Goal: Transaction & Acquisition: Purchase product/service

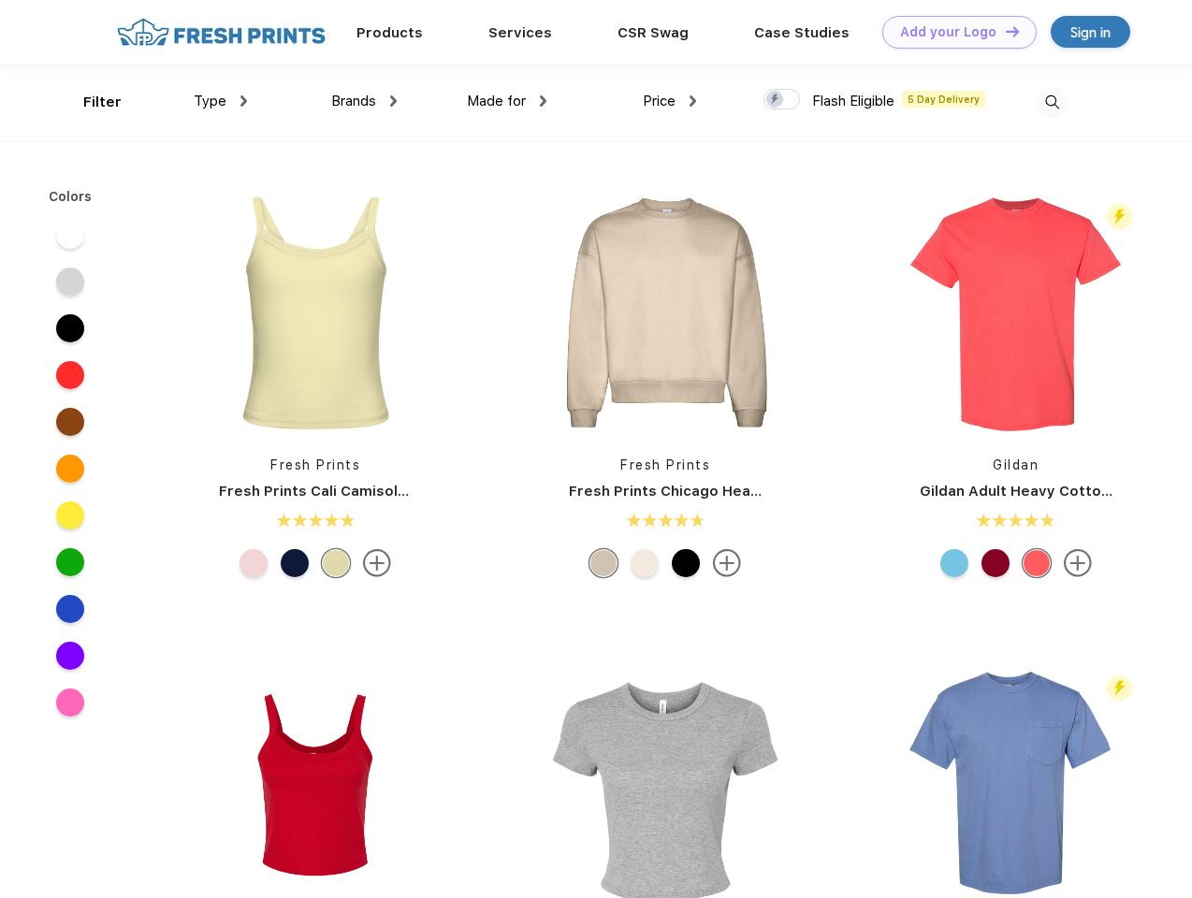
scroll to position [1, 0]
click at [952, 32] on link "Add your Logo Design Tool" at bounding box center [959, 32] width 154 height 33
click at [0, 0] on div "Design Tool" at bounding box center [0, 0] width 0 height 0
click at [1004, 31] on link "Add your Logo Design Tool" at bounding box center [959, 32] width 154 height 33
click at [90, 102] on div "Filter" at bounding box center [102, 103] width 38 height 22
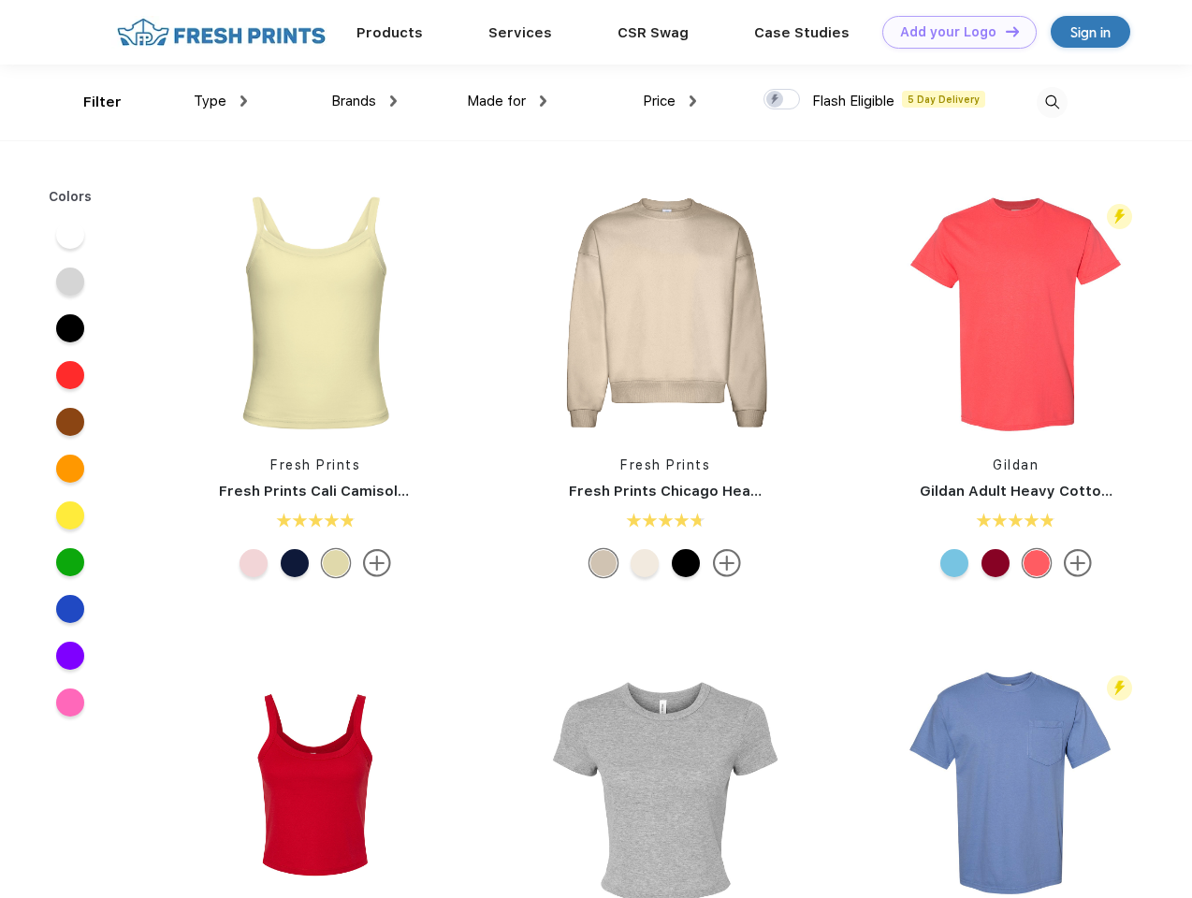
click at [221, 101] on span "Type" at bounding box center [210, 101] width 33 height 17
click at [364, 101] on span "Brands" at bounding box center [353, 101] width 45 height 17
click at [507, 101] on span "Made for" at bounding box center [496, 101] width 59 height 17
click at [670, 101] on span "Price" at bounding box center [659, 101] width 33 height 17
click at [782, 100] on div at bounding box center [781, 99] width 36 height 21
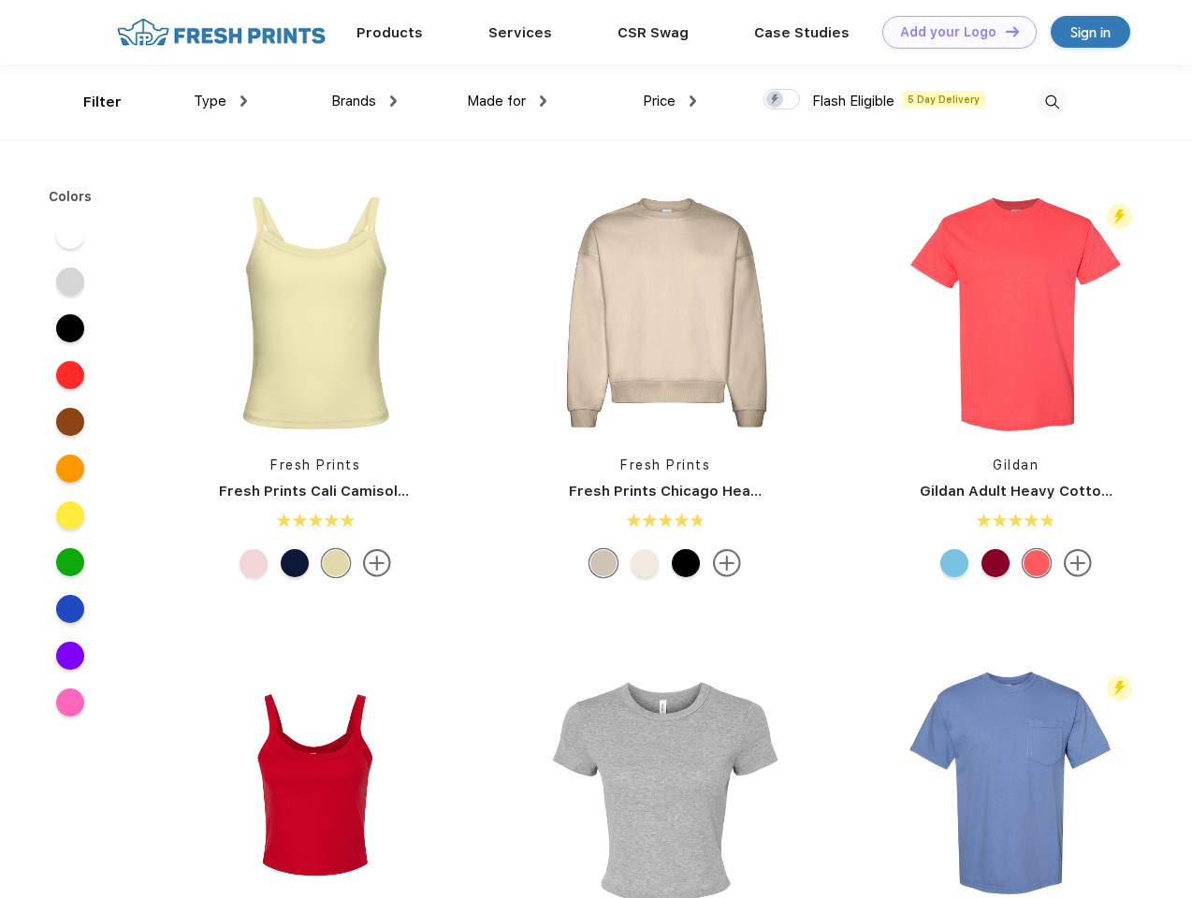
click at [776, 100] on input "checkbox" at bounding box center [769, 94] width 12 height 12
click at [1052, 102] on img at bounding box center [1052, 102] width 31 height 31
